Goal: Task Accomplishment & Management: Use online tool/utility

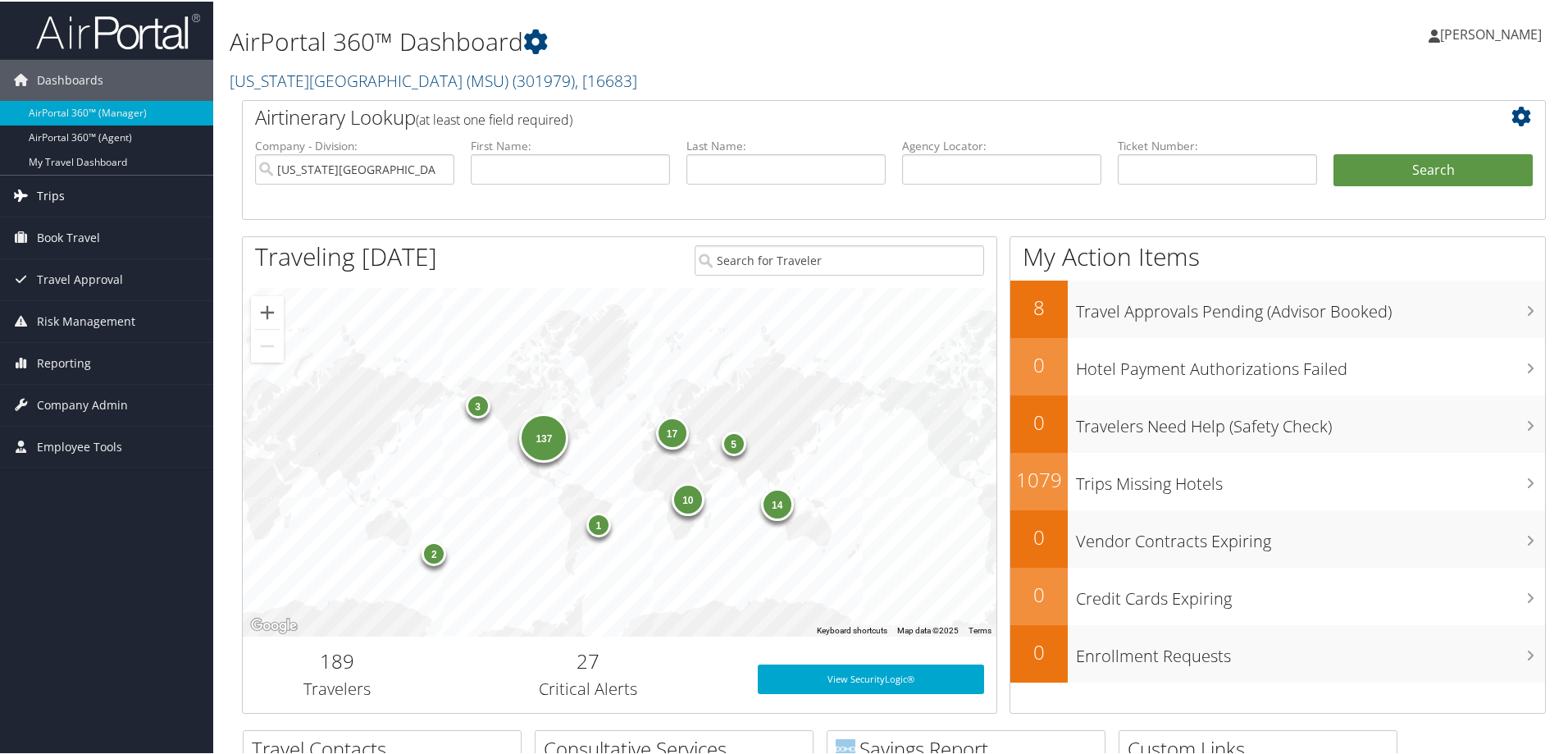
click at [58, 191] on span "Trips" at bounding box center [51, 194] width 28 height 41
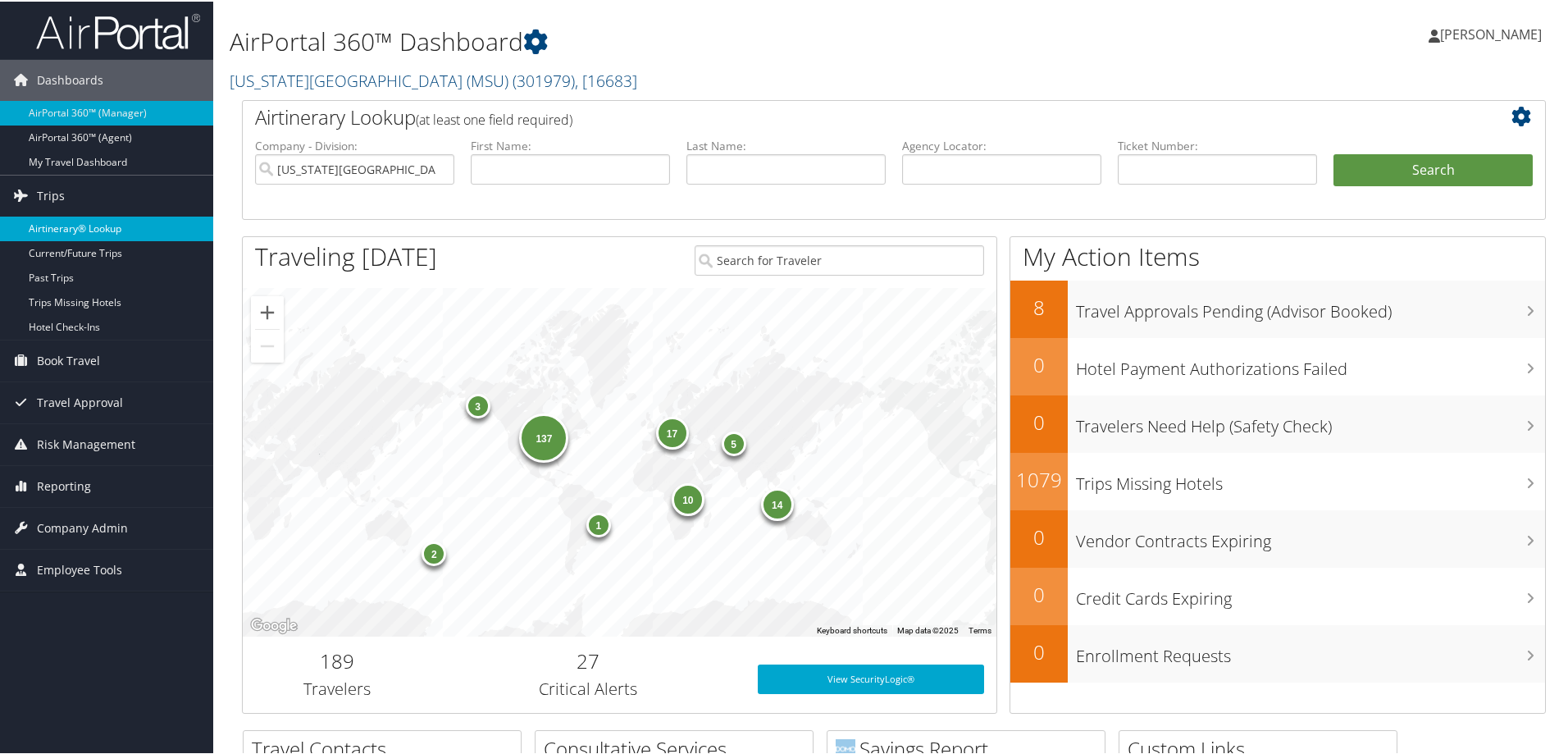
click at [77, 231] on link "Airtinerary® Lookup" at bounding box center [107, 227] width 213 height 25
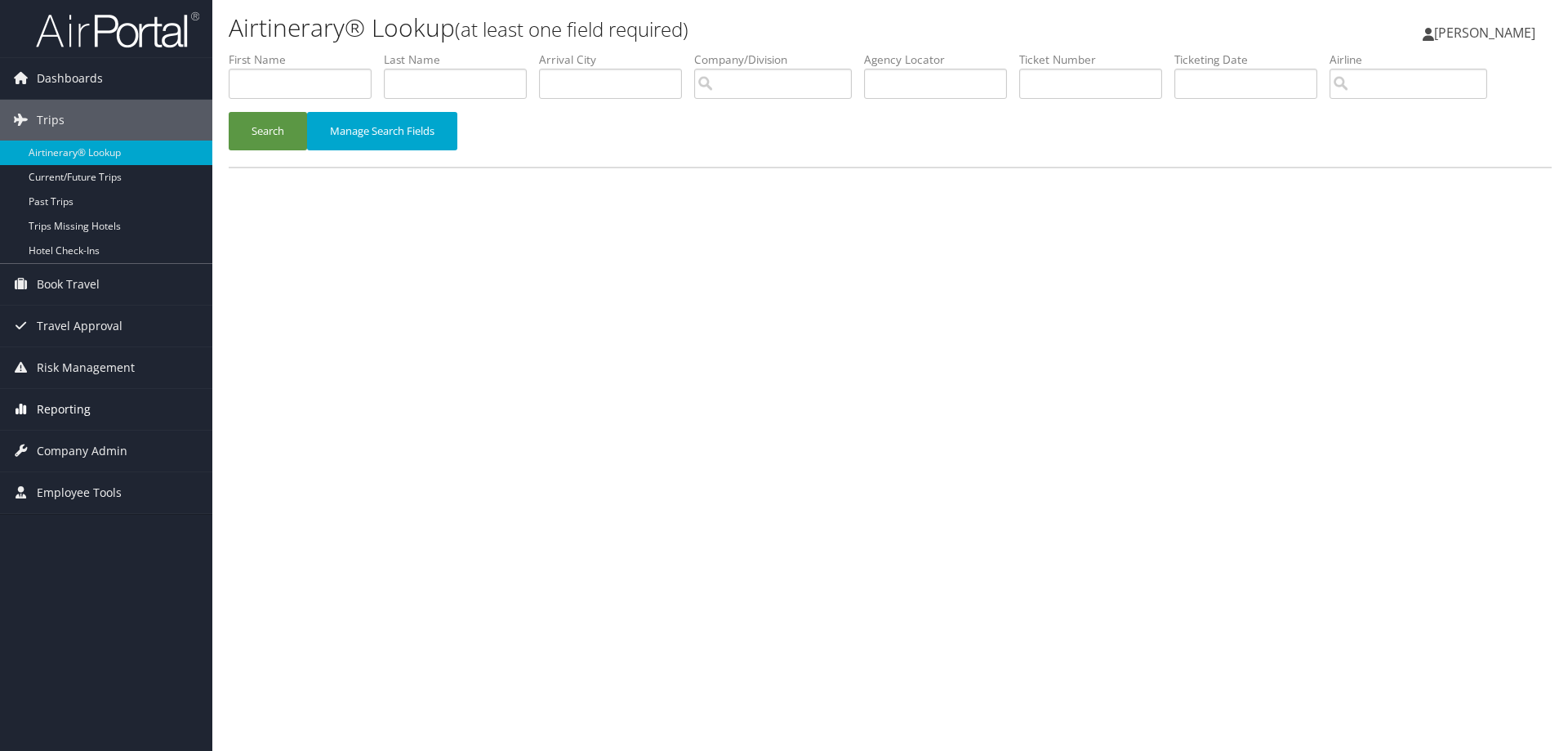
click at [70, 409] on span "Reporting" at bounding box center [63, 409] width 54 height 41
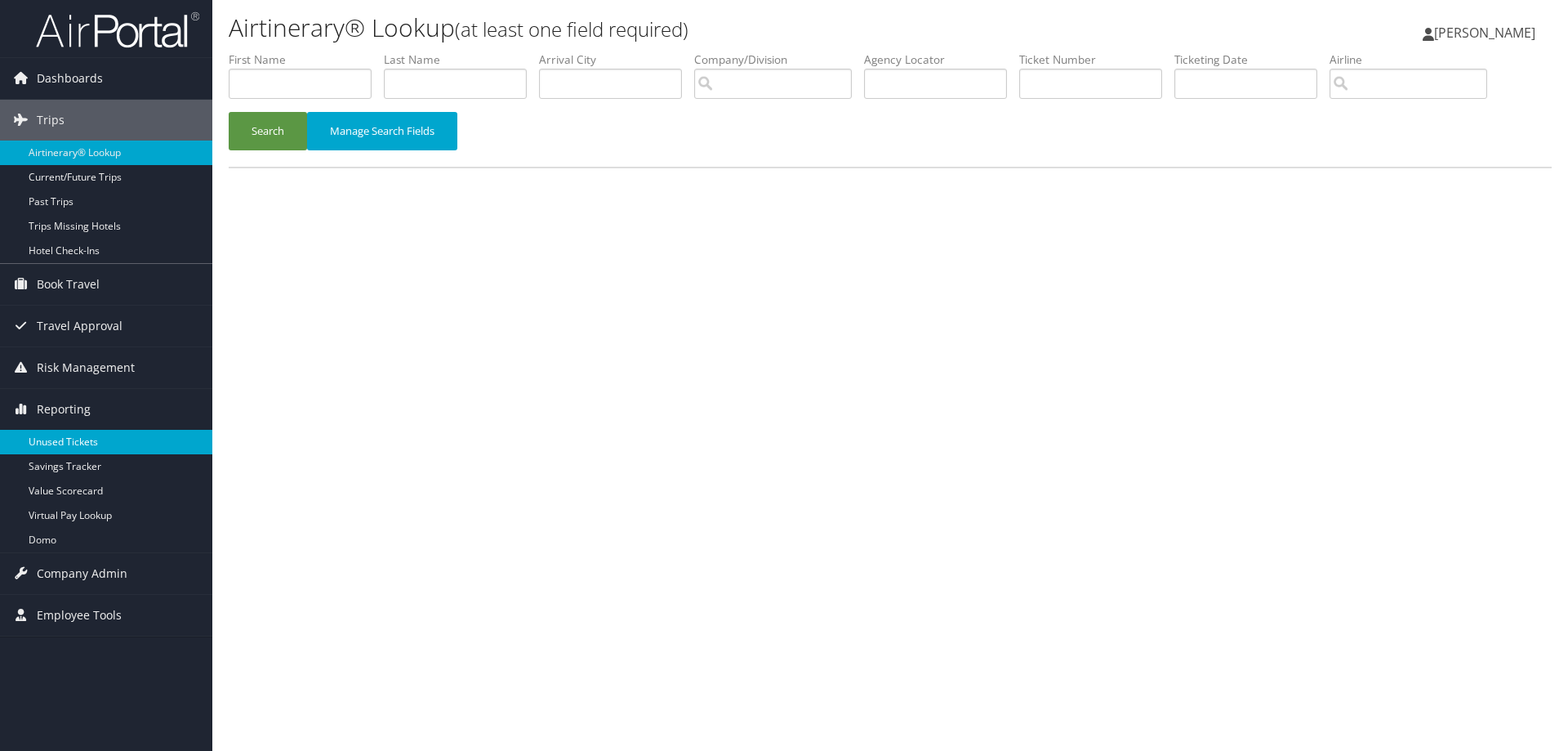
click at [59, 438] on link "Unused Tickets" at bounding box center [106, 441] width 212 height 25
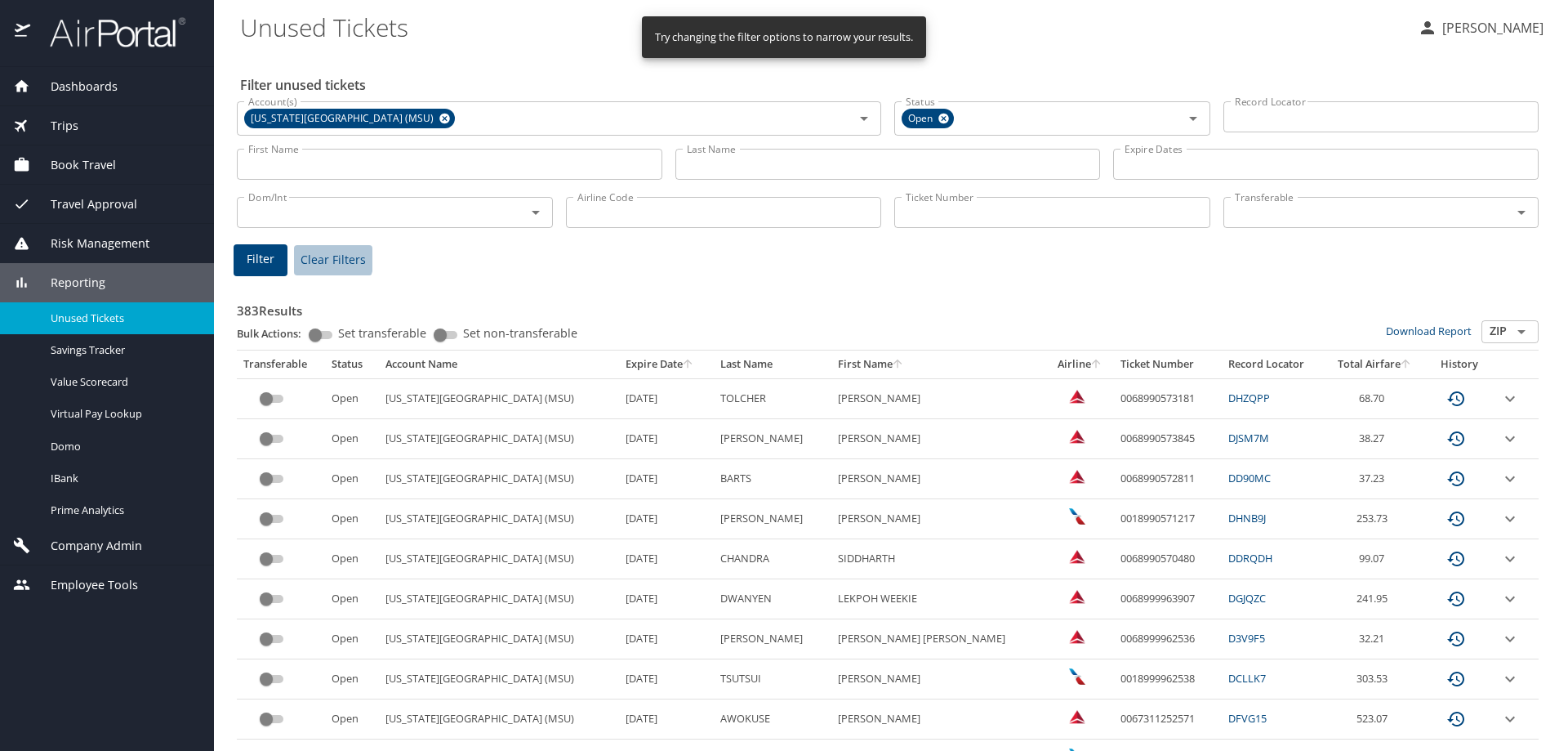
click at [321, 258] on span "Clear Filters" at bounding box center [333, 260] width 65 height 21
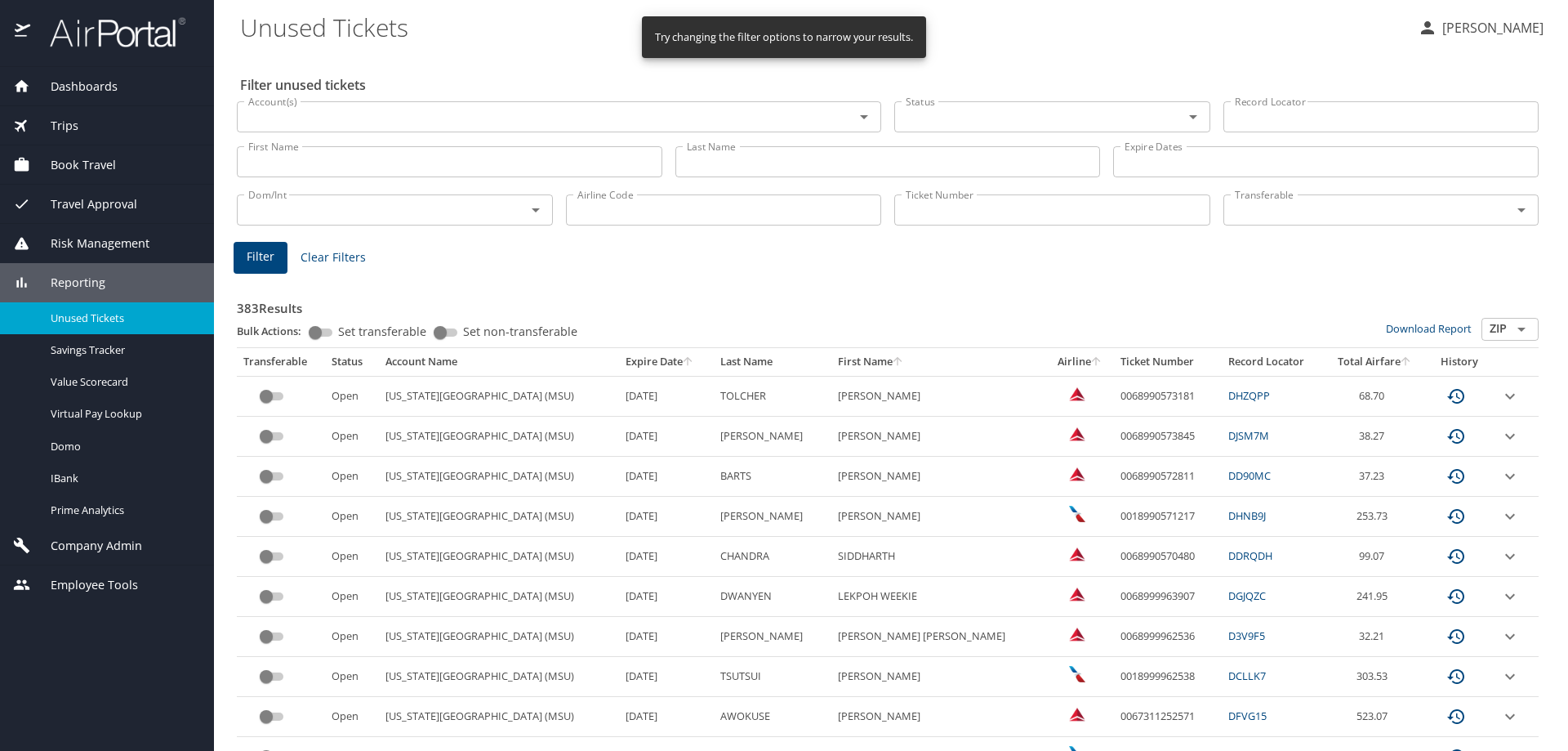
click at [76, 312] on span "Unused Tickets" at bounding box center [122, 318] width 144 height 16
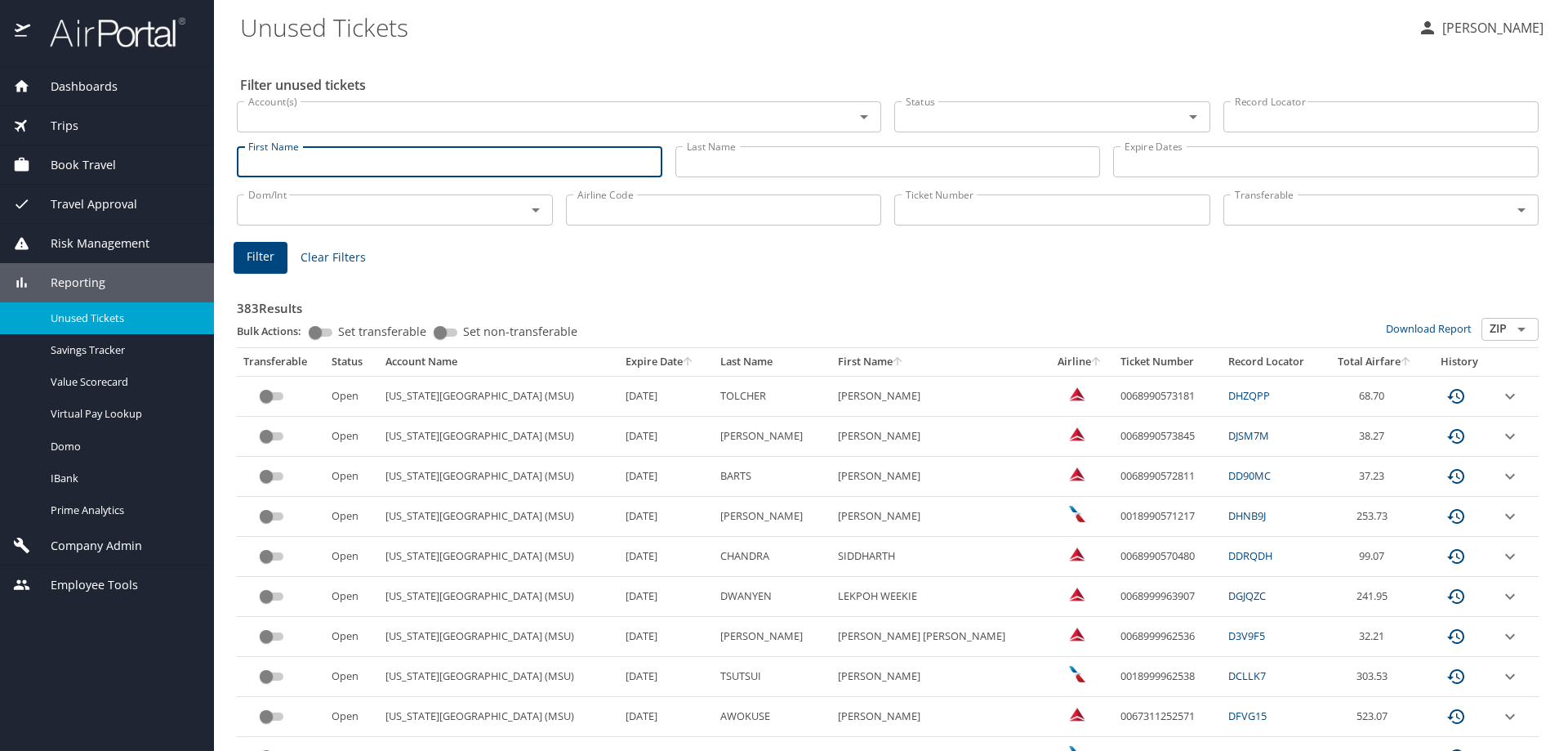
click at [327, 156] on input "First Name" at bounding box center [449, 161] width 425 height 31
click at [367, 170] on input "First Name" at bounding box center [449, 161] width 425 height 31
click at [586, 298] on h3 "383 Results" at bounding box center [888, 304] width 1302 height 29
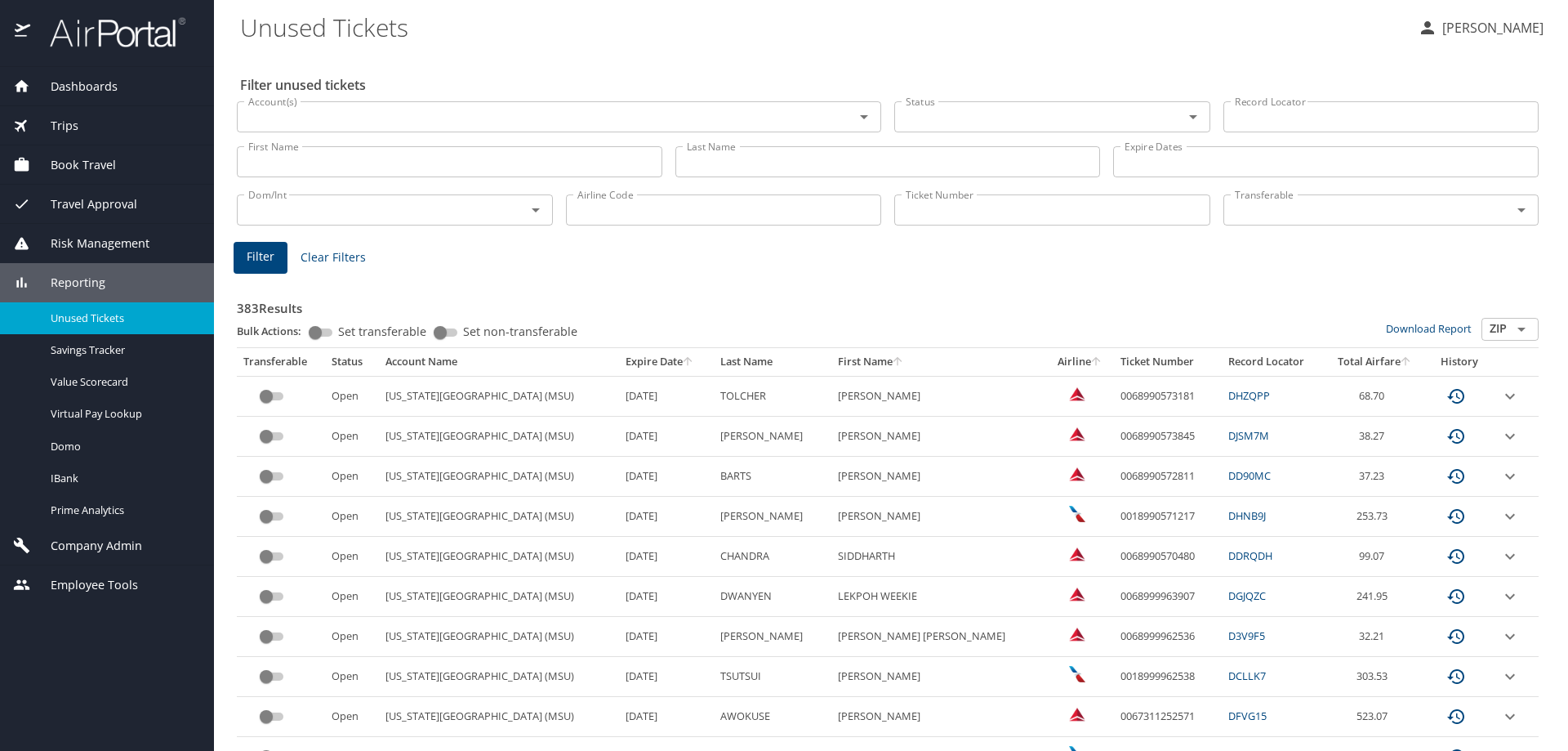
click at [269, 166] on input "First Name" at bounding box center [449, 161] width 425 height 31
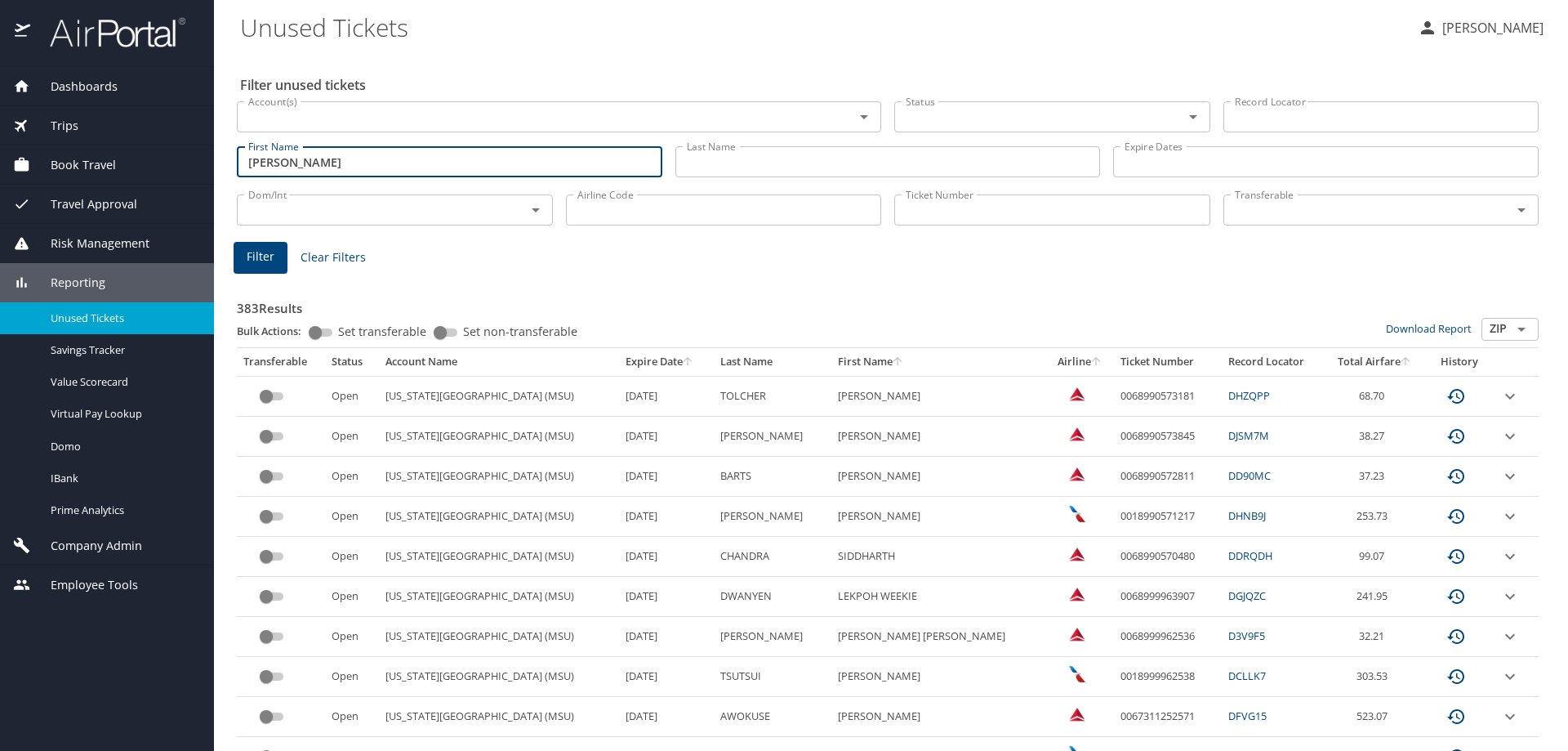
type input "Henrika"
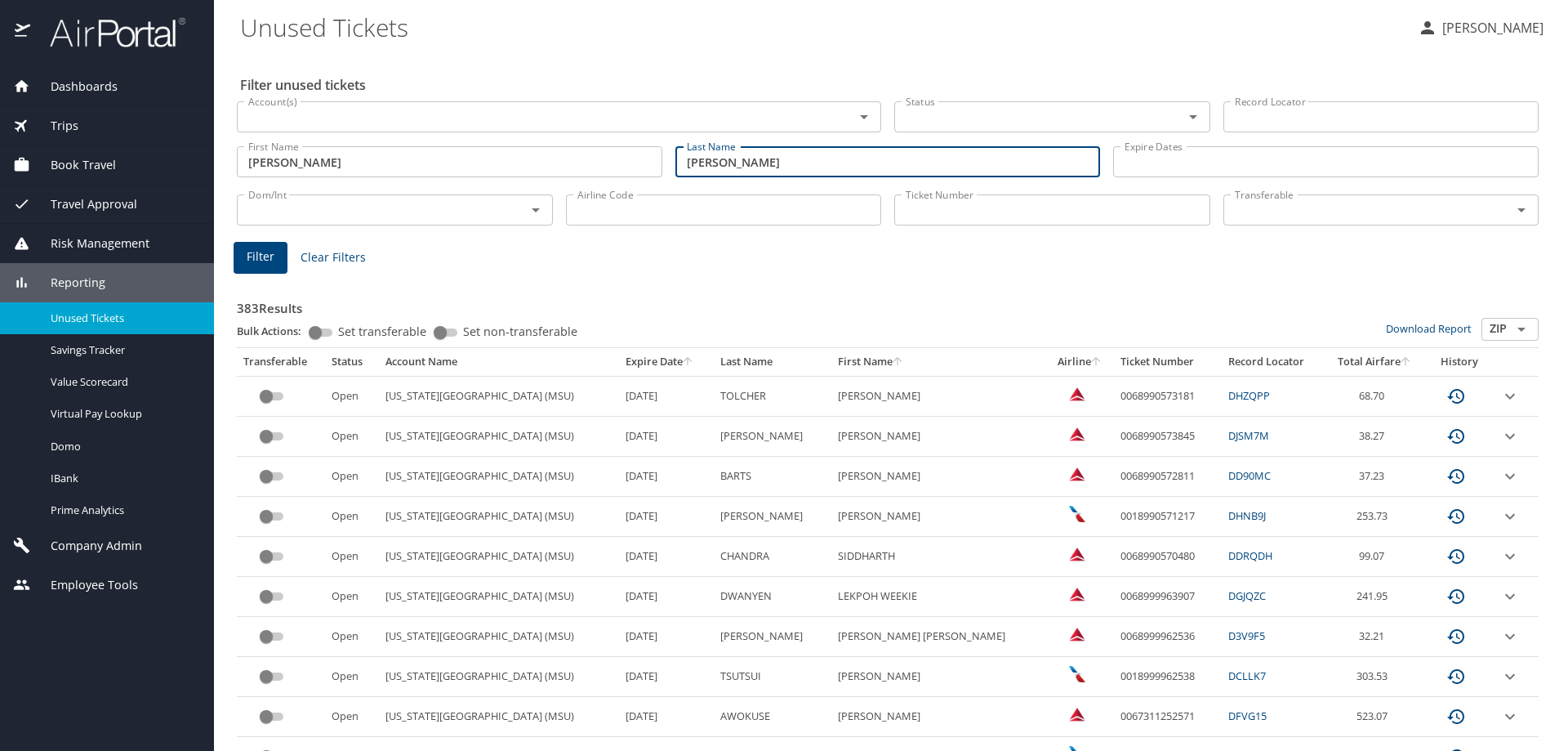
type input "Mccoy"
click at [275, 249] on button "Filter" at bounding box center [261, 258] width 54 height 32
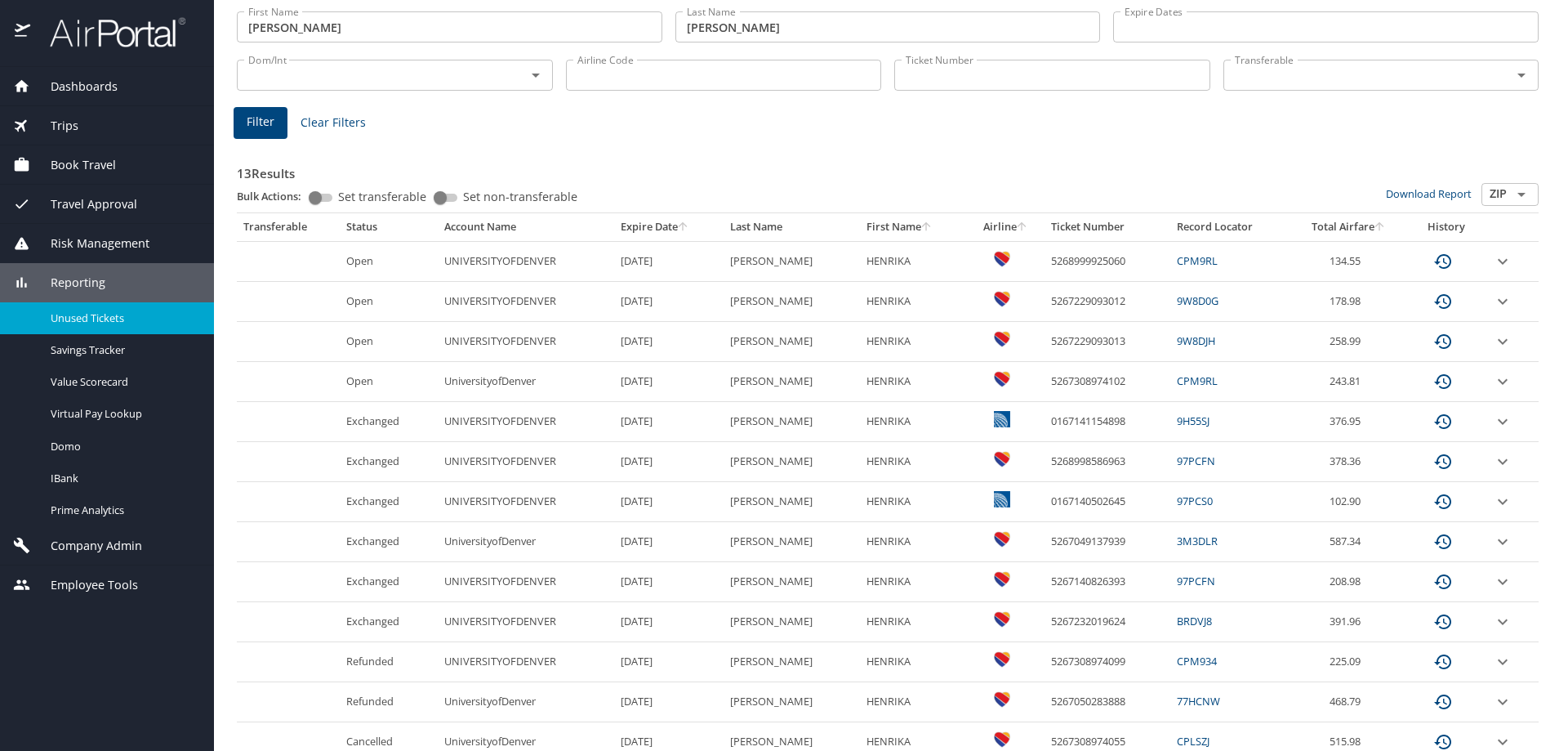
scroll to position [164, 0]
